Goal: Information Seeking & Learning: Learn about a topic

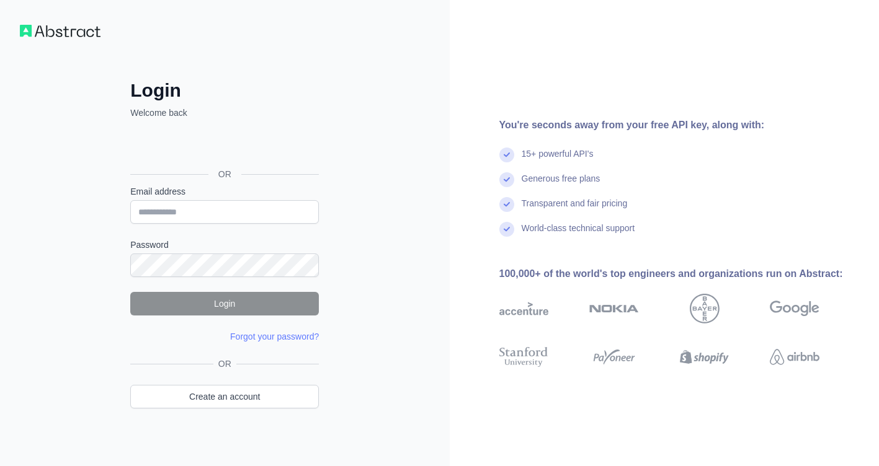
click at [251, 131] on div "OR" at bounding box center [224, 154] width 189 height 61
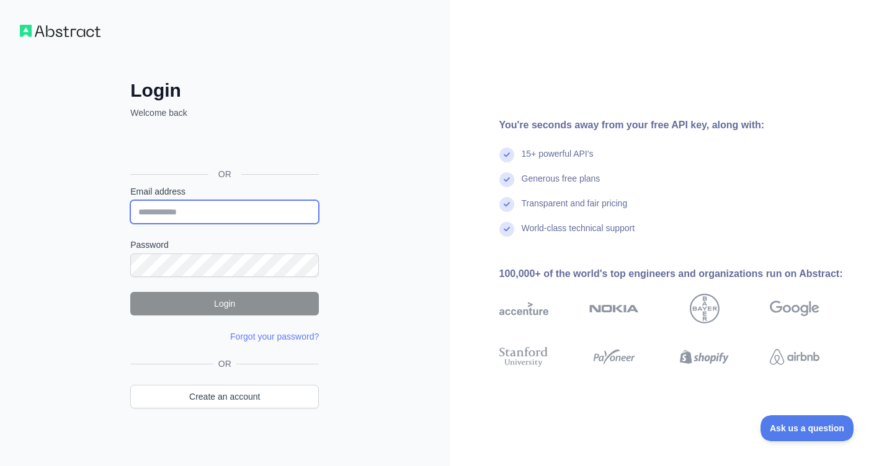
click at [249, 215] on input "Email address" at bounding box center [224, 212] width 189 height 24
click at [297, 212] on input "Email address" at bounding box center [224, 212] width 189 height 24
click at [273, 214] on input "Email address" at bounding box center [224, 212] width 189 height 24
paste input "**********"
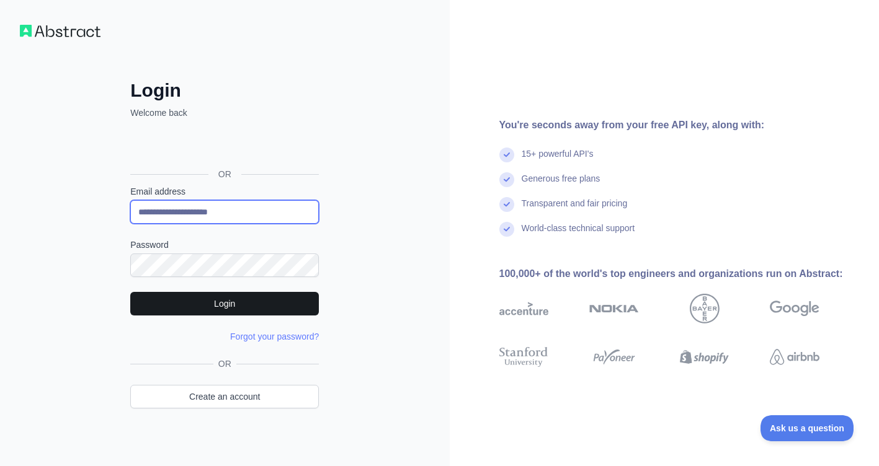
type input "**********"
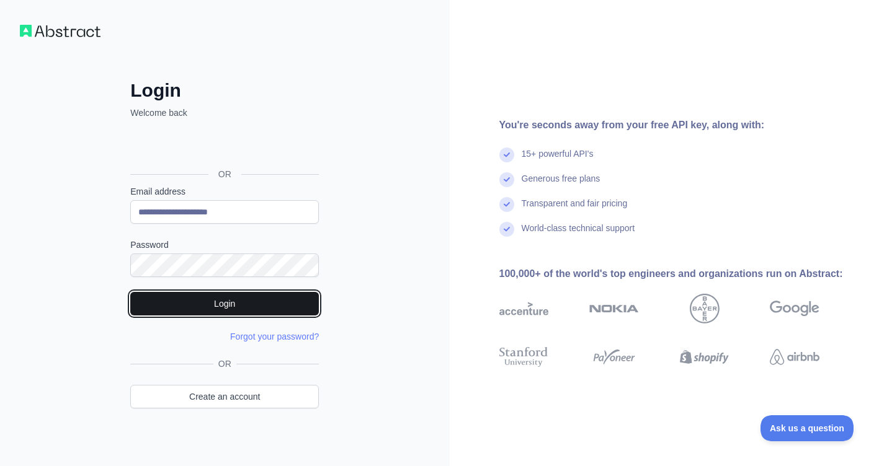
click at [222, 303] on button "Login" at bounding box center [224, 304] width 189 height 24
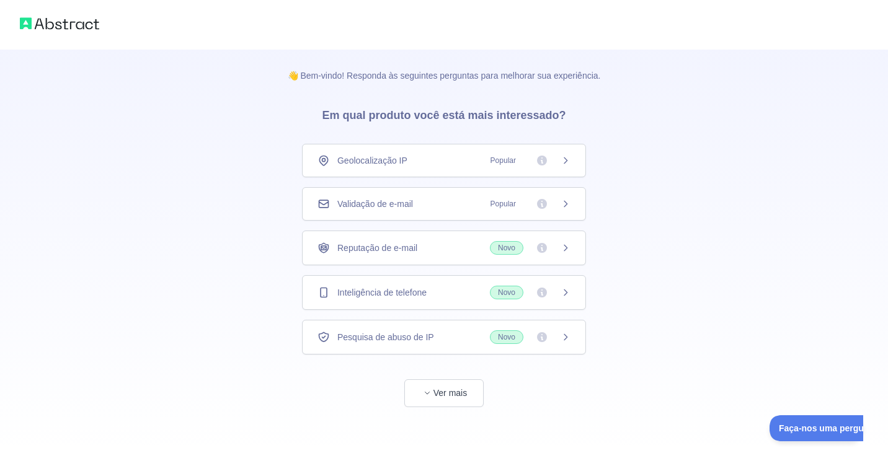
click at [580, 291] on div "Inteligência de telefone Novo" at bounding box center [444, 292] width 284 height 35
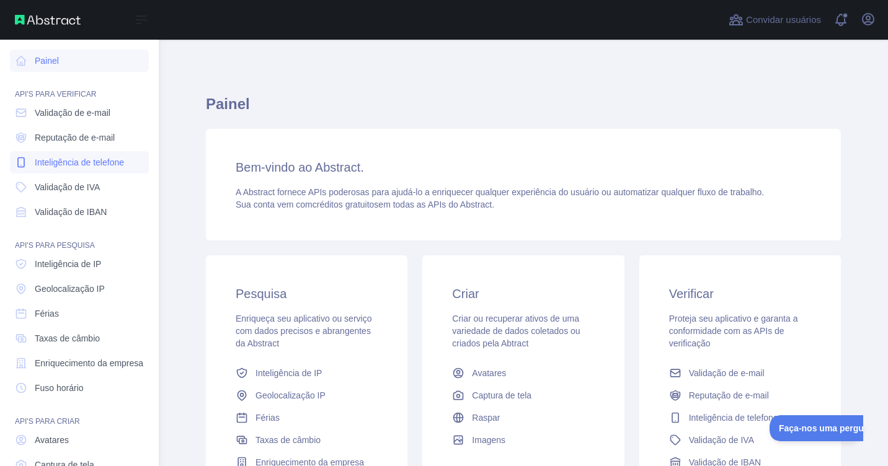
click at [56, 157] on span "Inteligência de telefone" at bounding box center [79, 162] width 89 height 12
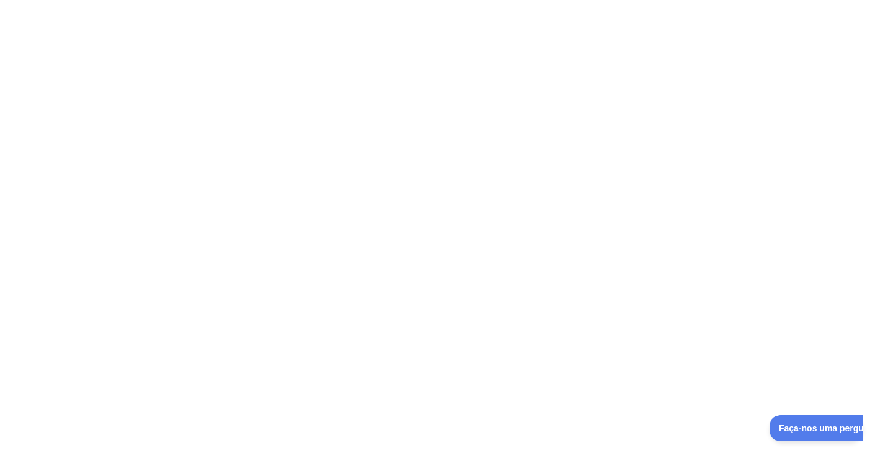
click at [313, 225] on div at bounding box center [444, 233] width 888 height 466
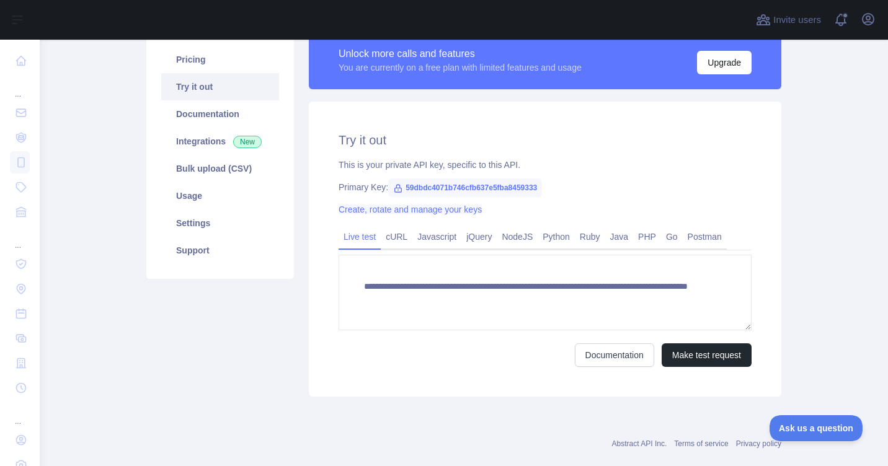
scroll to position [123, 0]
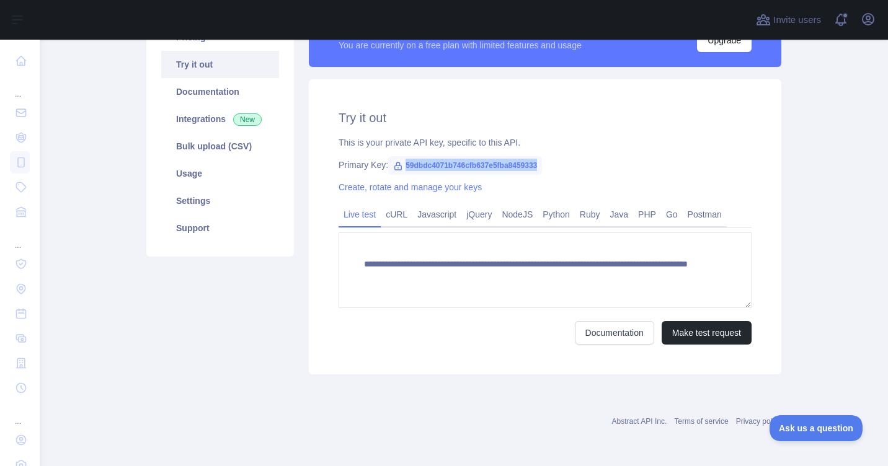
drag, startPoint x: 539, startPoint y: 166, endPoint x: 398, endPoint y: 172, distance: 140.9
click at [398, 171] on div "Primary Key: 59dbdc4071b746cfb637e5fba8459333" at bounding box center [545, 165] width 413 height 12
copy span "59dbdc4071b746cfb637e5fba8459333"
click at [562, 164] on div "Primary Key: 59dbdc4071b746cfb637e5fba8459333" at bounding box center [545, 165] width 413 height 12
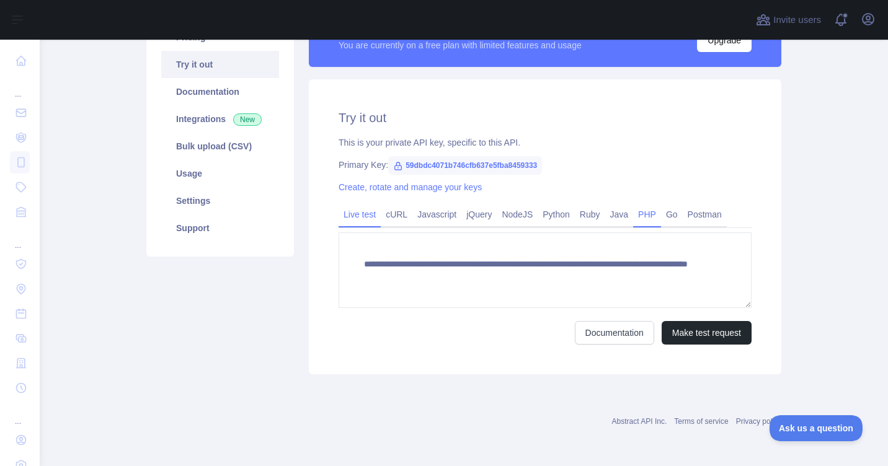
click at [643, 211] on link "PHP" at bounding box center [647, 215] width 28 height 20
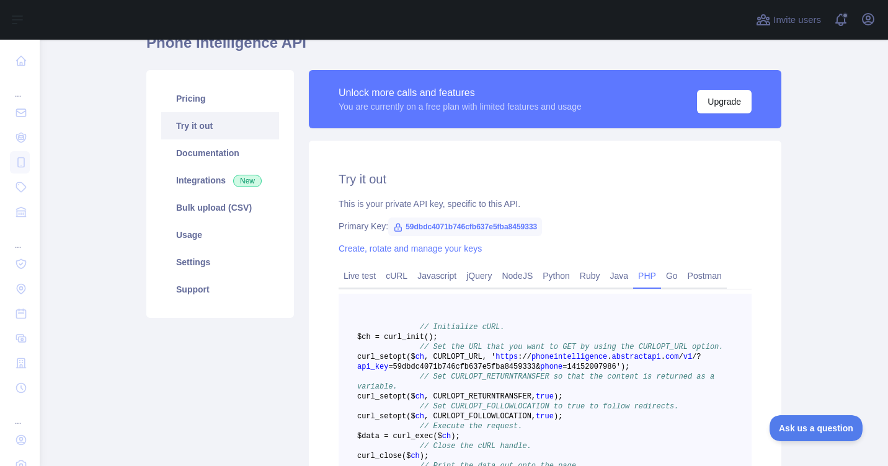
scroll to position [61, 0]
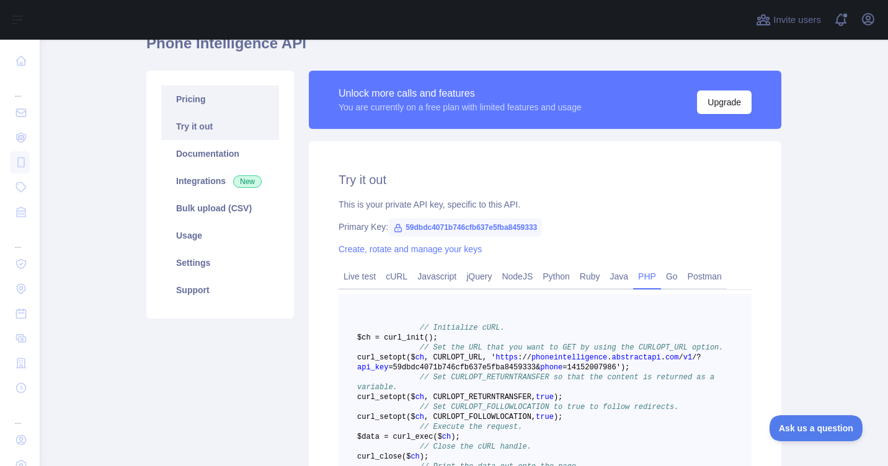
click at [210, 94] on link "Pricing" at bounding box center [220, 99] width 118 height 27
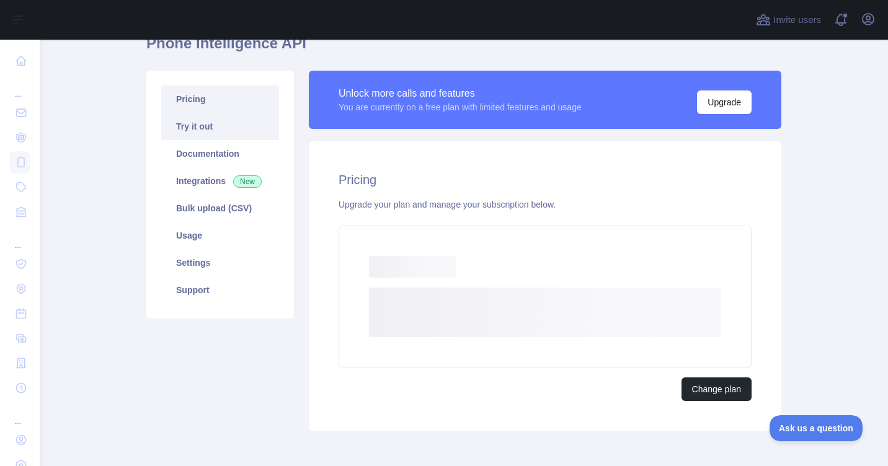
click at [209, 122] on link "Try it out" at bounding box center [220, 126] width 118 height 27
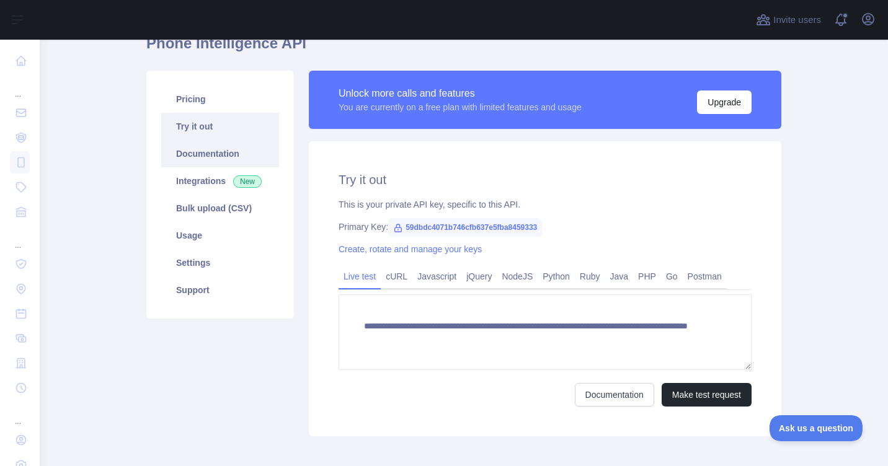
click at [197, 158] on link "Documentation" at bounding box center [220, 153] width 118 height 27
click at [202, 185] on link "Integrations New" at bounding box center [220, 180] width 118 height 27
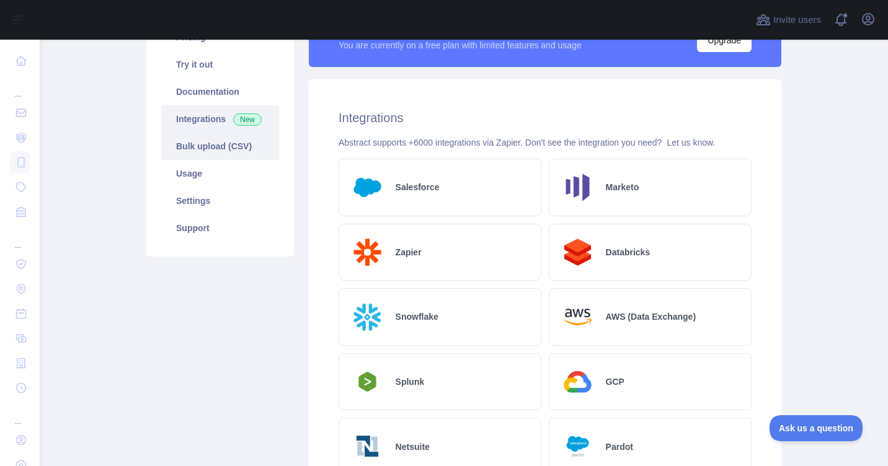
click at [191, 138] on link "Bulk upload (CSV)" at bounding box center [220, 146] width 118 height 27
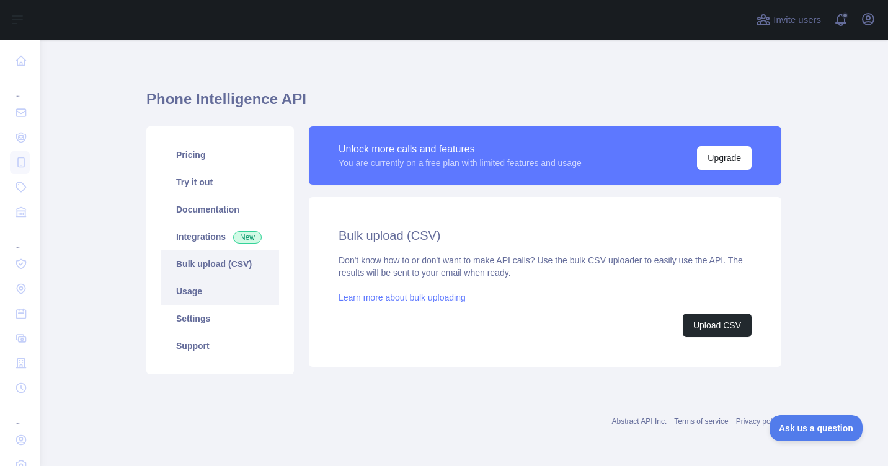
click at [192, 292] on link "Usage" at bounding box center [220, 291] width 118 height 27
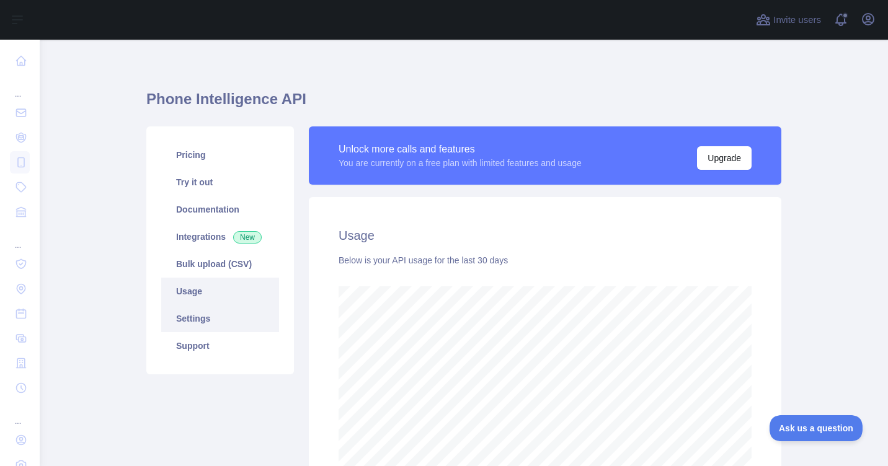
scroll to position [427, 839]
click at [194, 319] on link "Settings" at bounding box center [220, 318] width 118 height 27
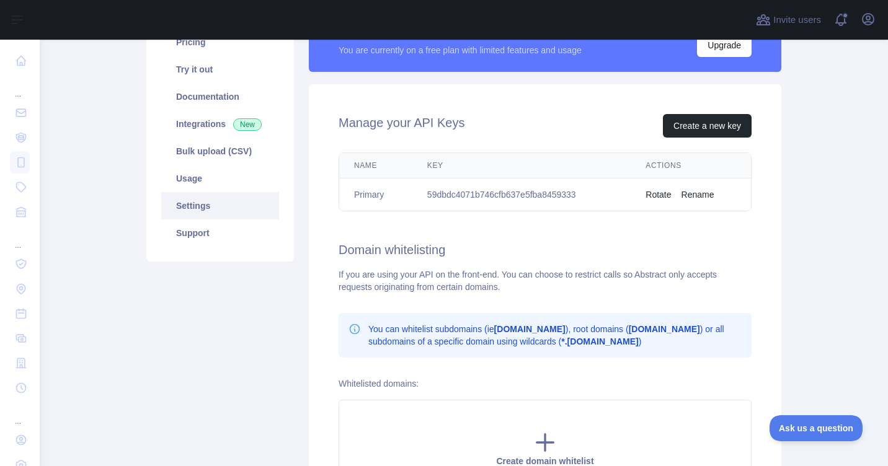
scroll to position [129, 0]
